Goal: Register for event/course

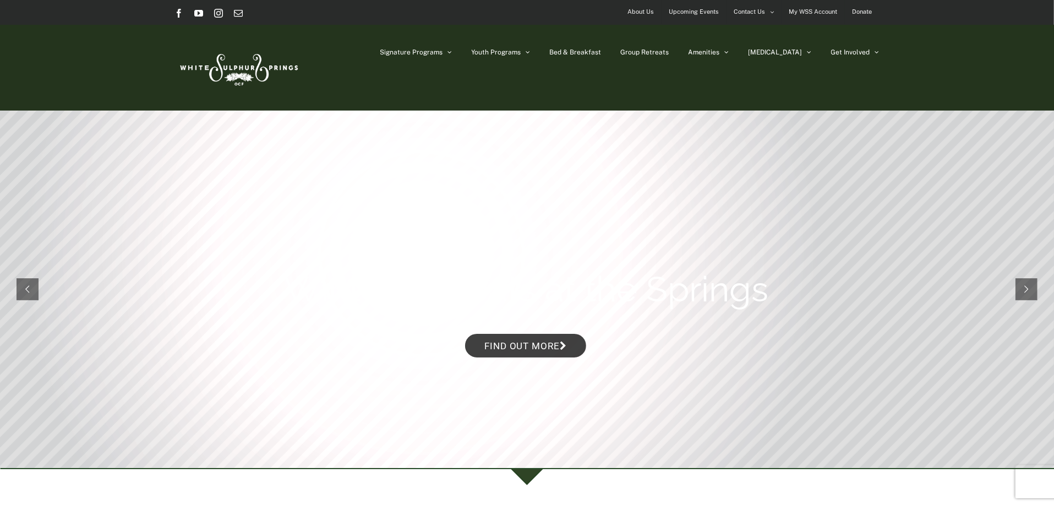
click at [689, 13] on span "Upcoming Events" at bounding box center [694, 12] width 50 height 16
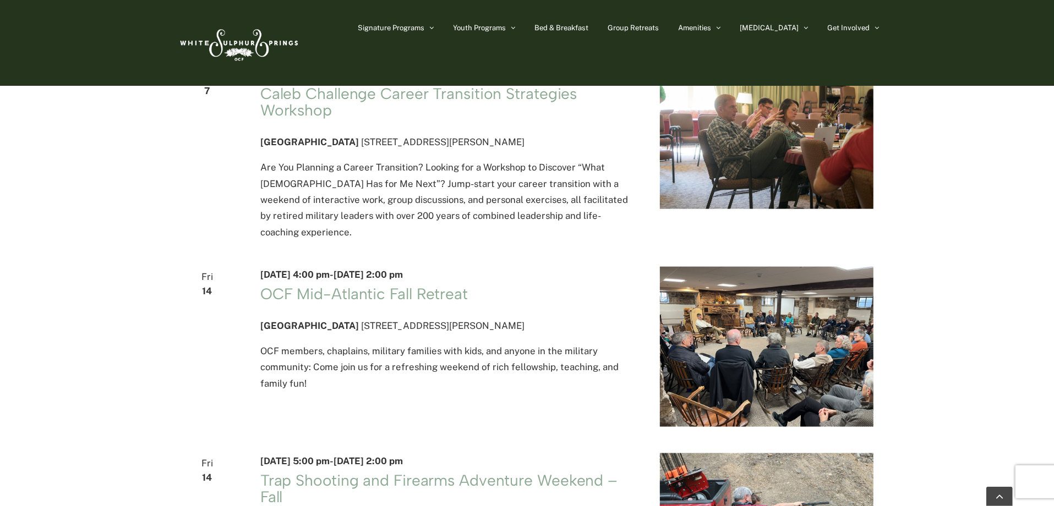
scroll to position [991, 0]
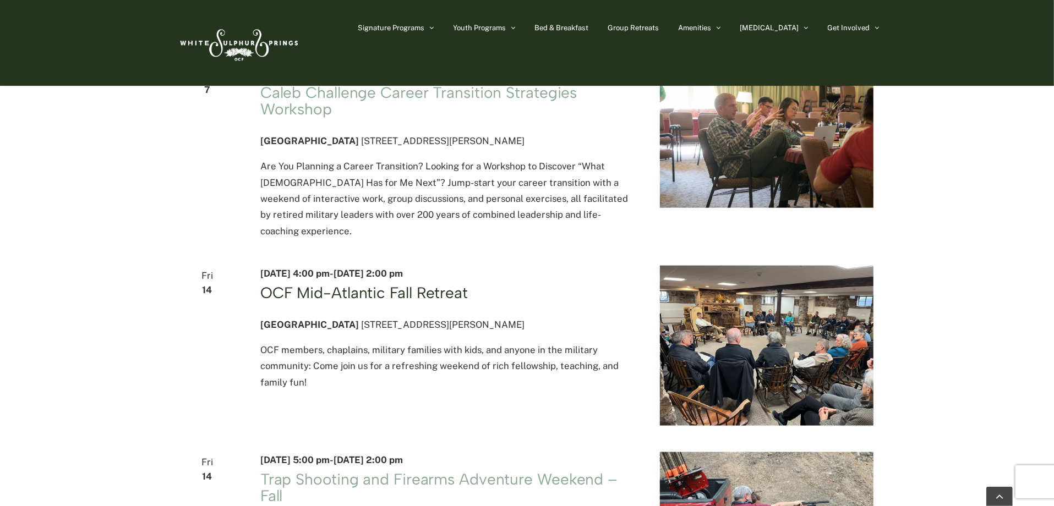
click at [290, 302] on link "OCF Mid-Atlantic Fall Retreat" at bounding box center [364, 292] width 208 height 19
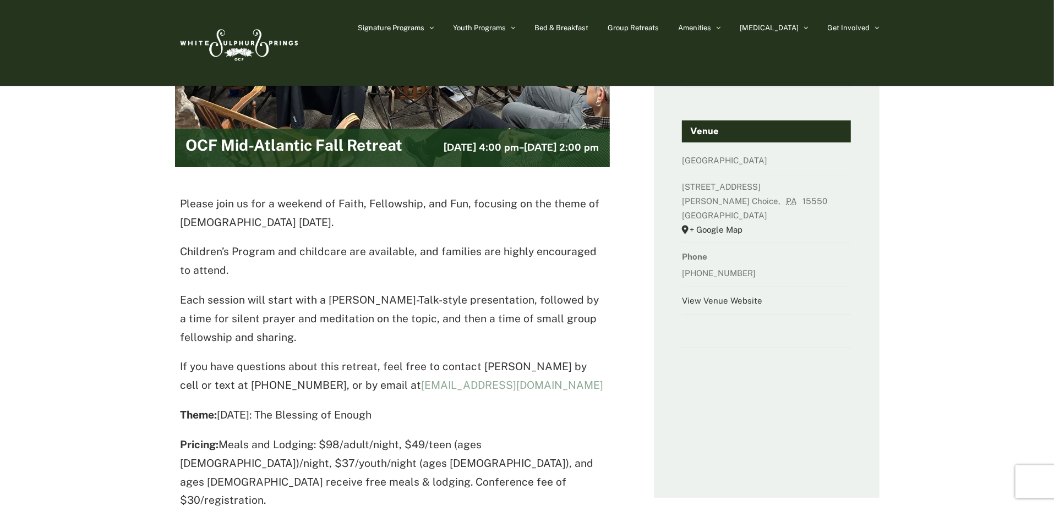
scroll to position [110, 0]
